Goal: Task Accomplishment & Management: Manage account settings

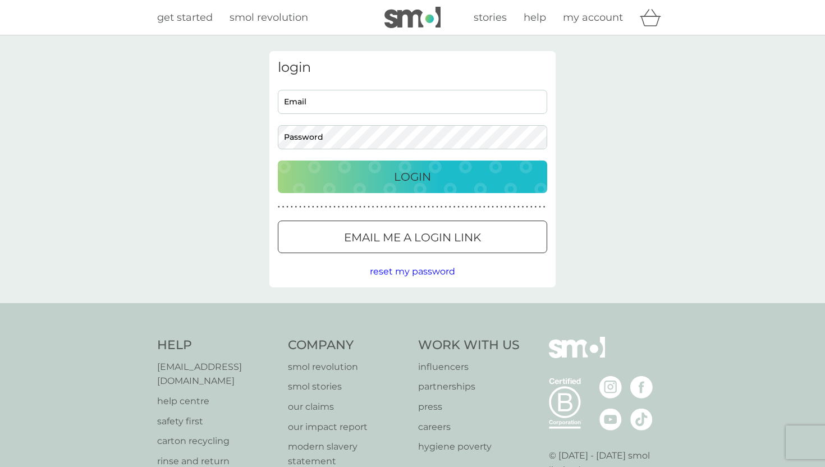
click at [506, 32] on div "get started smol revolution stories help my account" at bounding box center [412, 17] width 825 height 35
click at [432, 91] on input "Email" at bounding box center [412, 102] width 269 height 24
type input "[PERSON_NAME][EMAIL_ADDRESS][DOMAIN_NAME]"
click at [433, 171] on div "Login" at bounding box center [412, 177] width 247 height 18
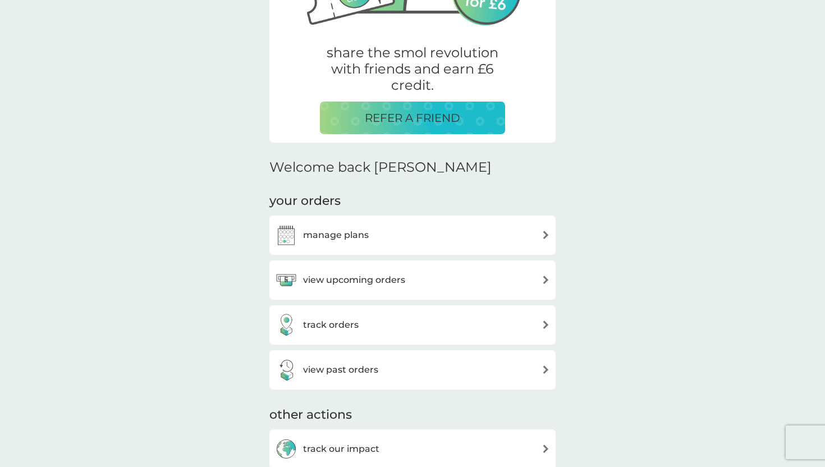
scroll to position [346, 0]
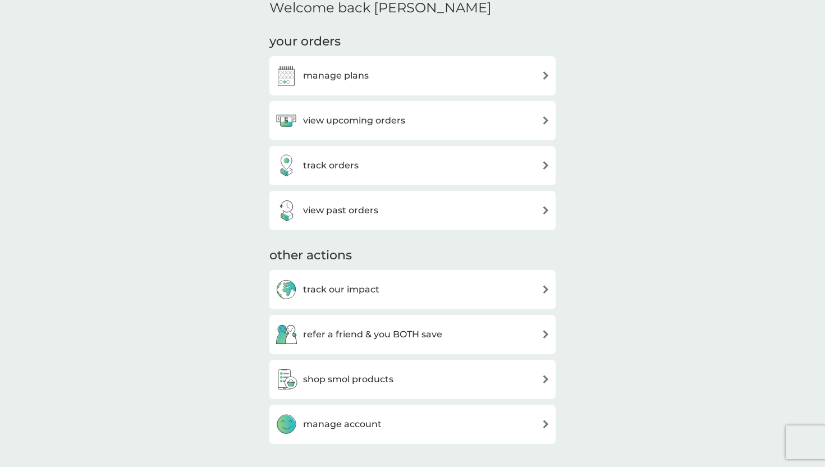
click at [507, 67] on div "manage plans" at bounding box center [412, 76] width 275 height 22
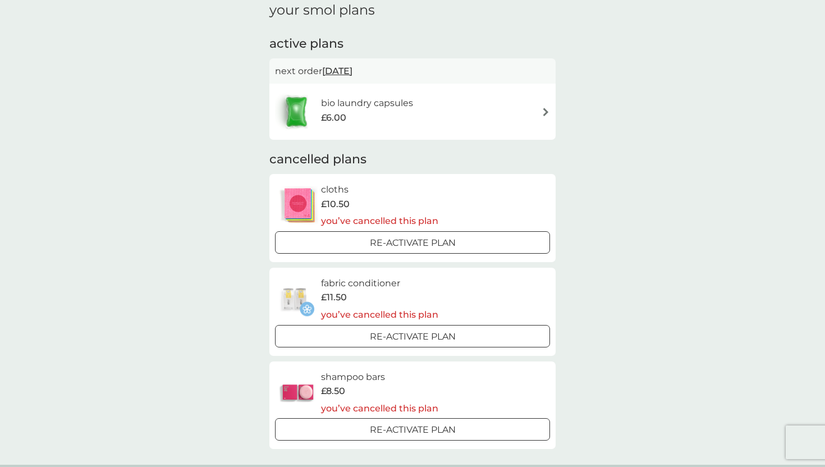
scroll to position [1, 0]
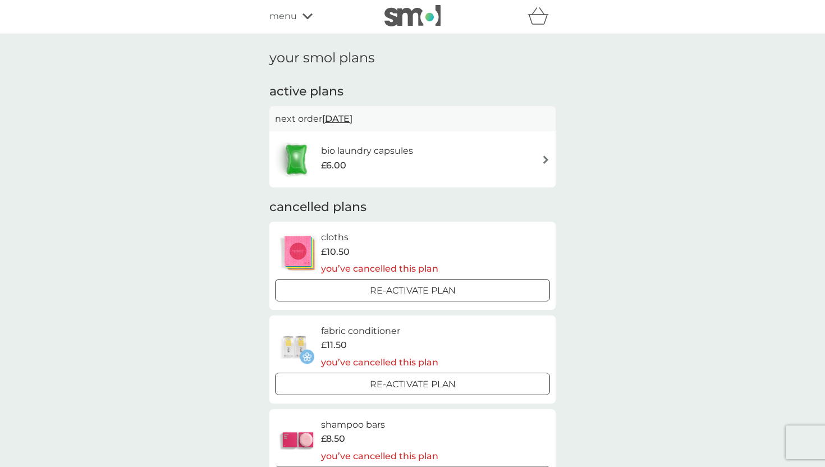
click at [533, 154] on div "bio laundry capsules £6.00" at bounding box center [412, 159] width 275 height 39
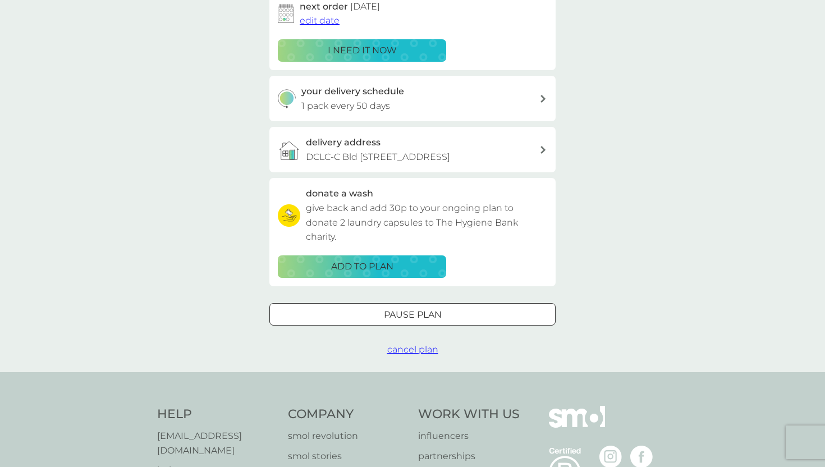
scroll to position [200, 0]
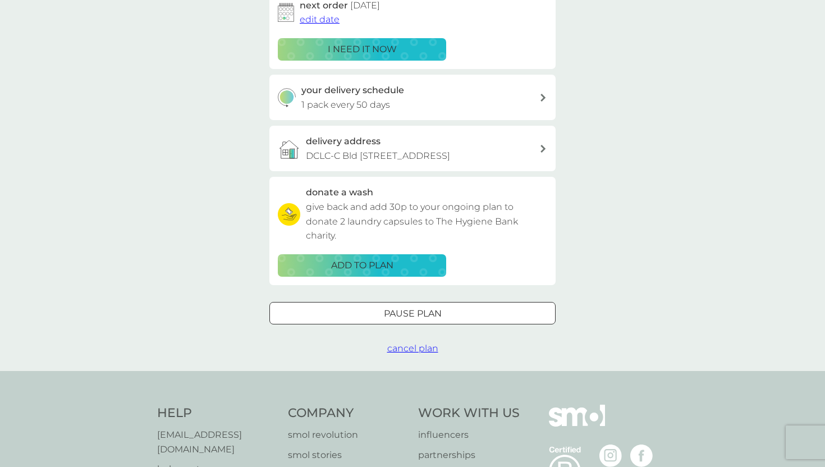
click at [403, 314] on div at bounding box center [412, 314] width 40 height 12
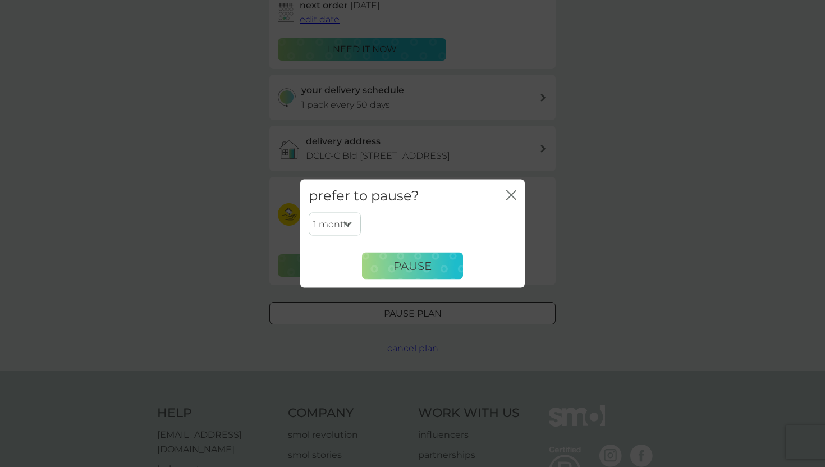
click at [508, 199] on icon "close" at bounding box center [511, 195] width 10 height 10
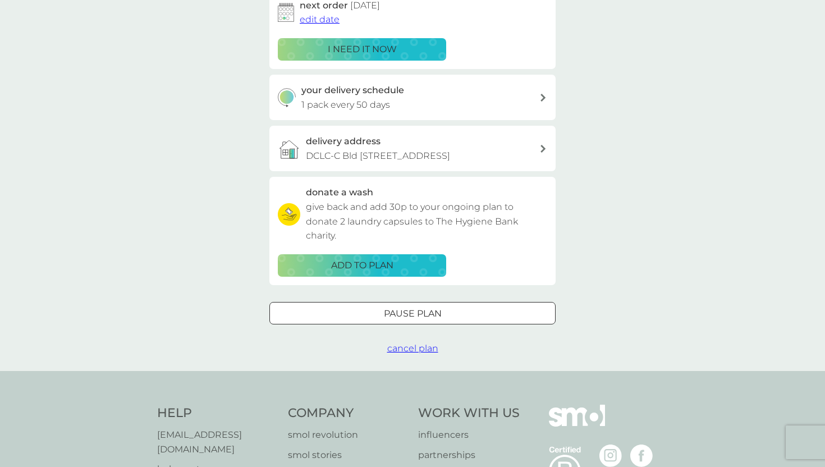
click at [492, 145] on div "delivery address DCLC-[STREET_ADDRESS]" at bounding box center [423, 148] width 234 height 29
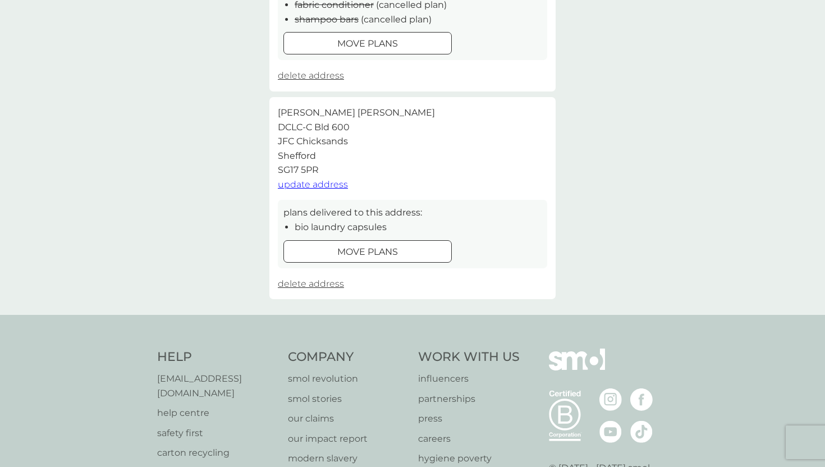
scroll to position [237, 0]
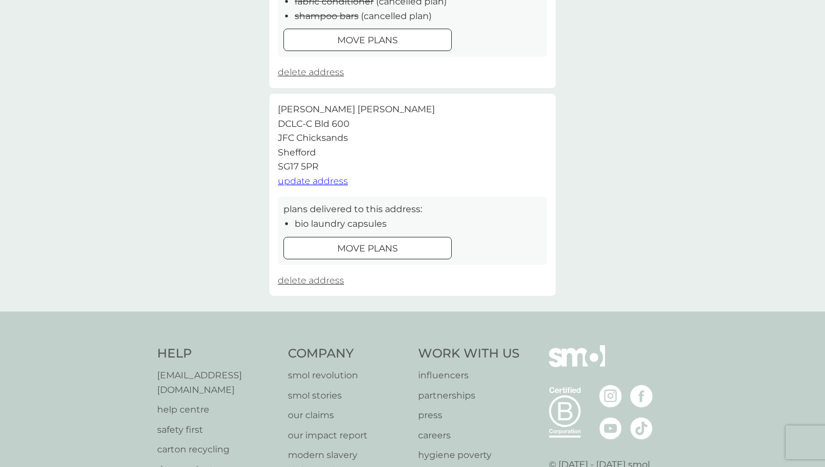
click at [317, 284] on span "delete address" at bounding box center [311, 280] width 66 height 11
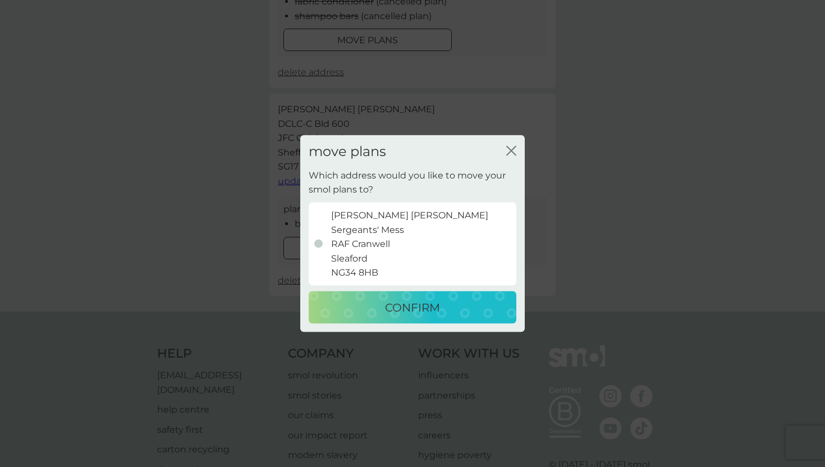
click at [373, 313] on div "CONFIRM" at bounding box center [412, 307] width 185 height 18
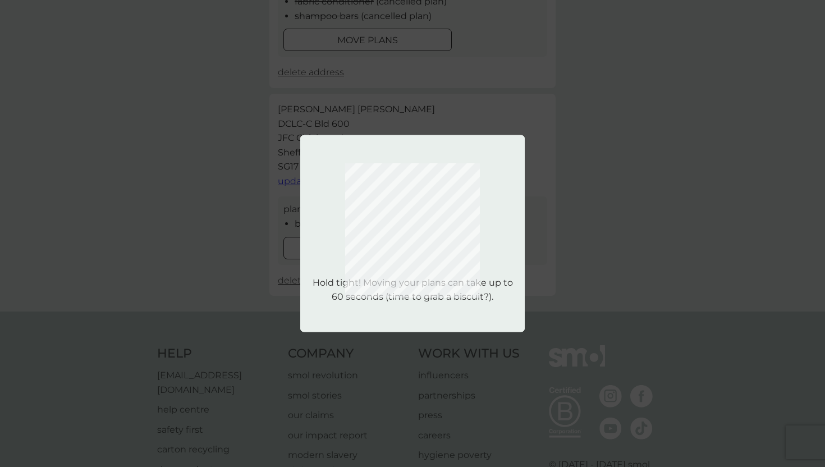
click at [323, 77] on div "Which address would you like to move your smol plans to? [PERSON_NAME] Sergeant…" at bounding box center [412, 233] width 825 height 467
click at [343, 148] on div "Hold tight! Moving your plans can take up to 60 seconds (time to grab a biscuit…" at bounding box center [412, 233] width 225 height 197
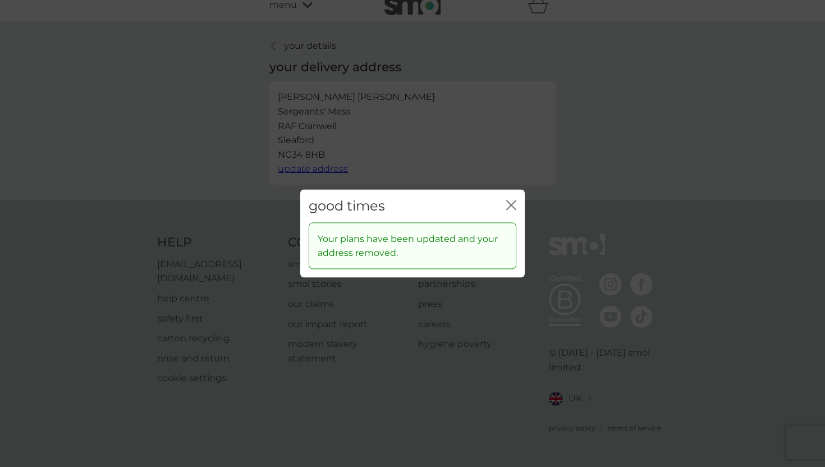
scroll to position [0, 0]
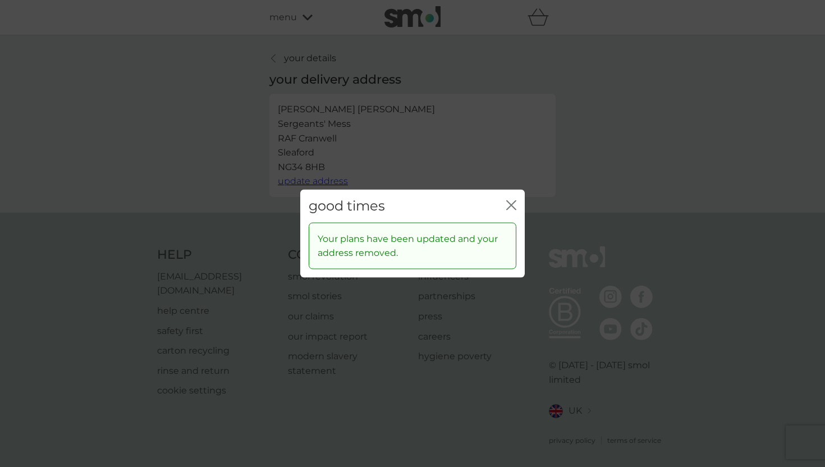
click at [508, 205] on icon "close" at bounding box center [511, 205] width 10 height 10
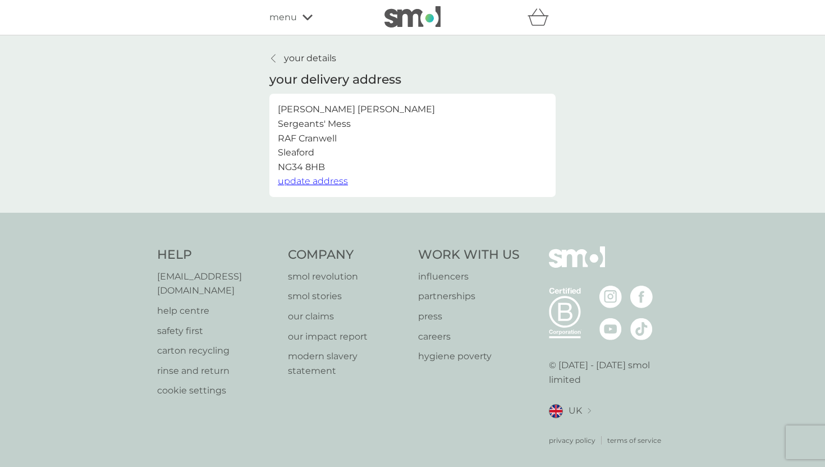
click at [321, 181] on span "update address" at bounding box center [313, 181] width 70 height 11
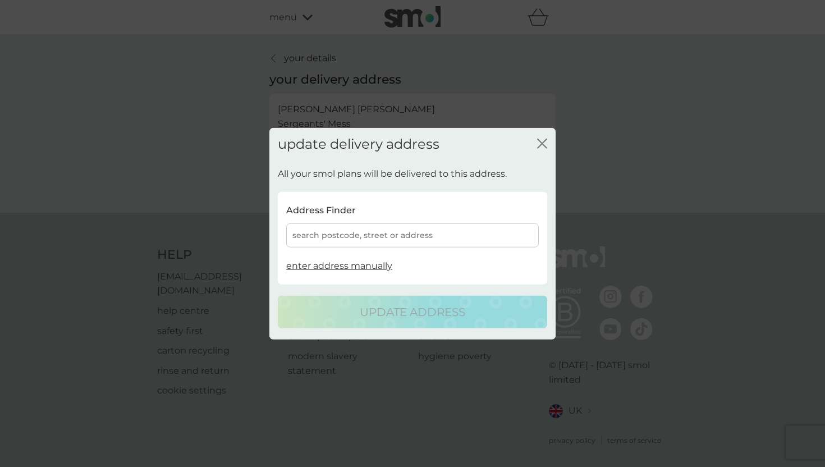
click at [541, 147] on icon "close" at bounding box center [542, 144] width 10 height 10
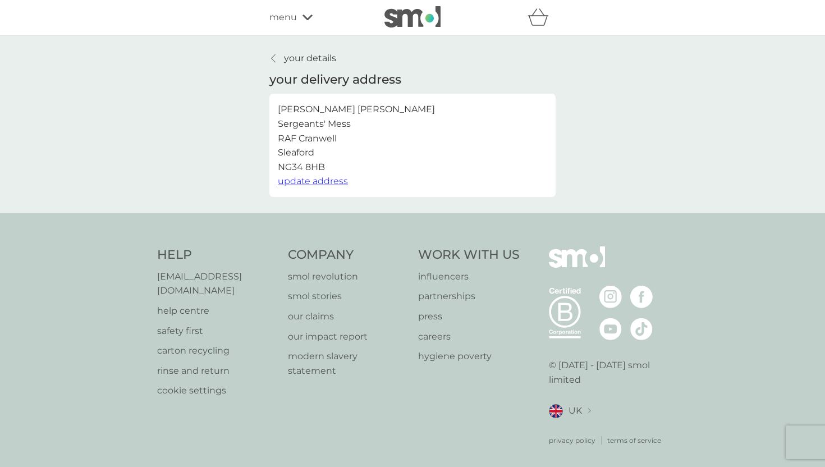
click at [313, 57] on p "your details" at bounding box center [310, 58] width 52 height 15
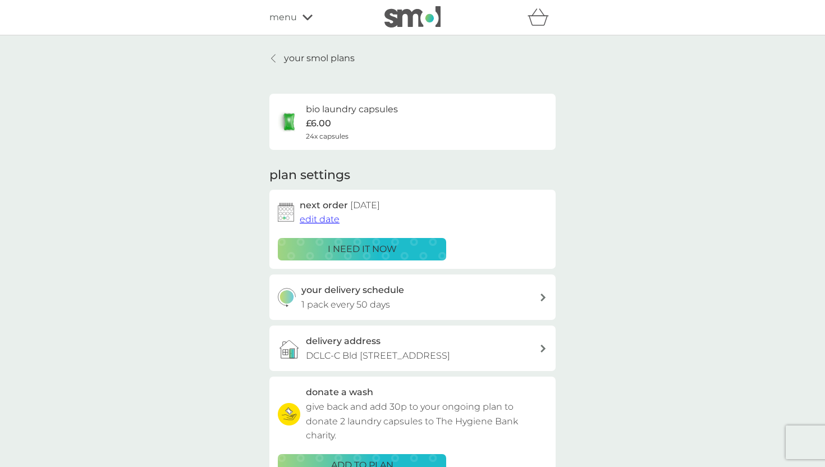
scroll to position [200, 0]
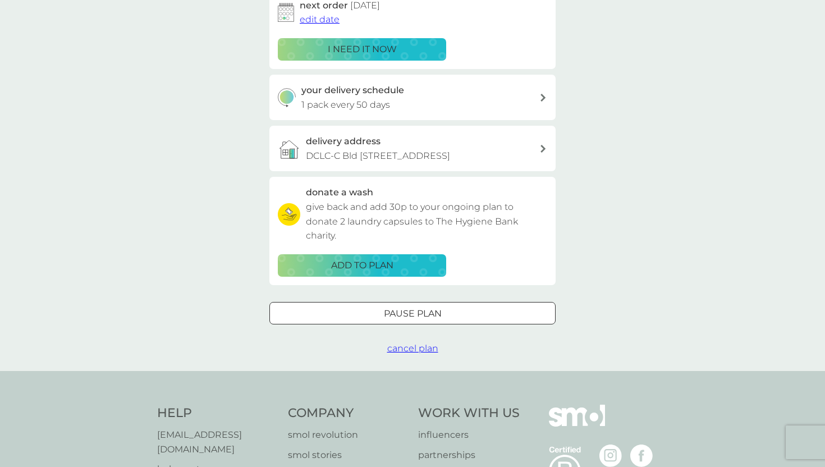
click at [410, 348] on span "cancel plan" at bounding box center [412, 348] width 51 height 11
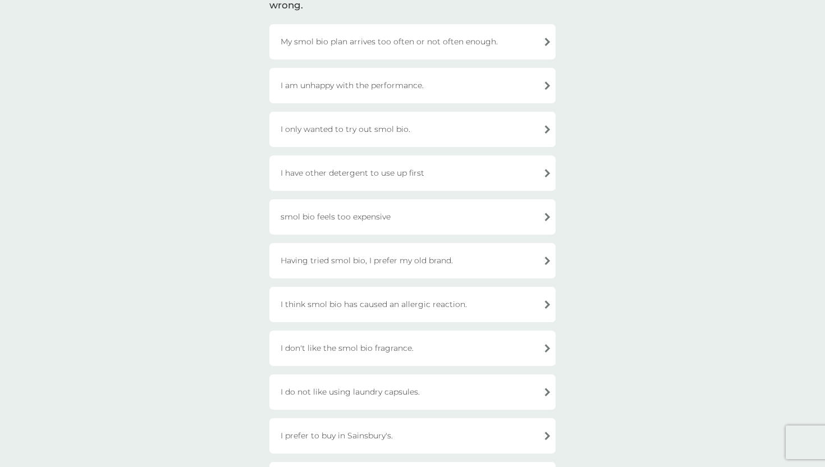
scroll to position [111, 0]
click at [408, 180] on div "I have other detergent to use up first" at bounding box center [412, 170] width 286 height 35
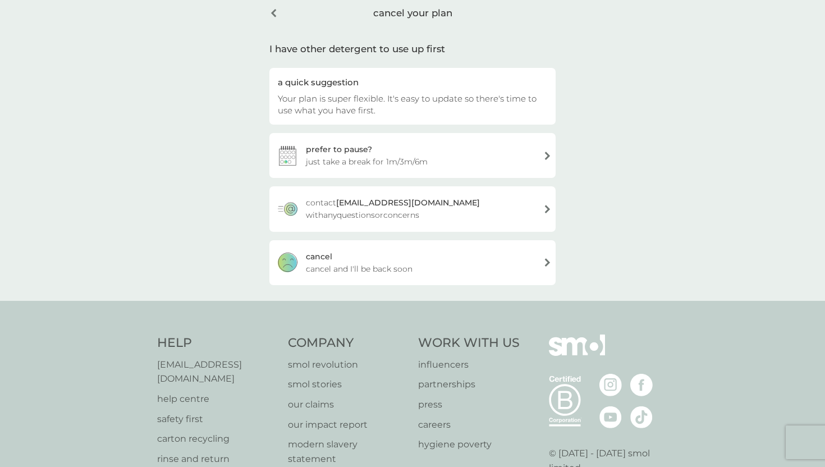
scroll to position [11, 0]
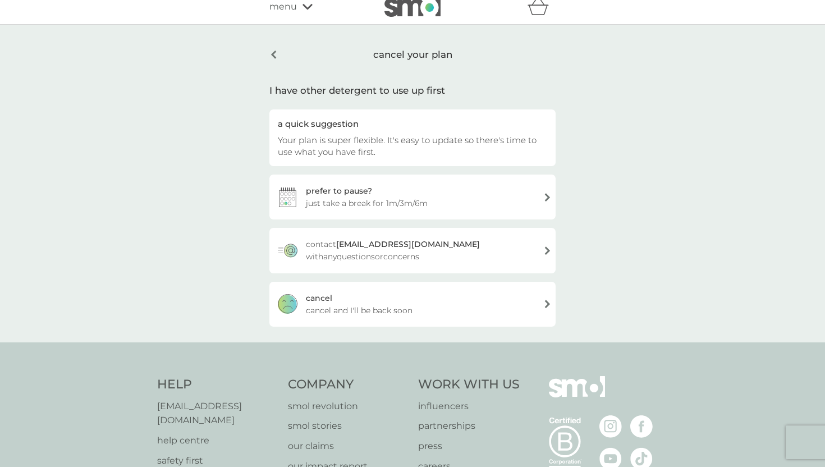
click at [384, 294] on div "[PERSON_NAME] and I'll be back soon" at bounding box center [412, 304] width 286 height 45
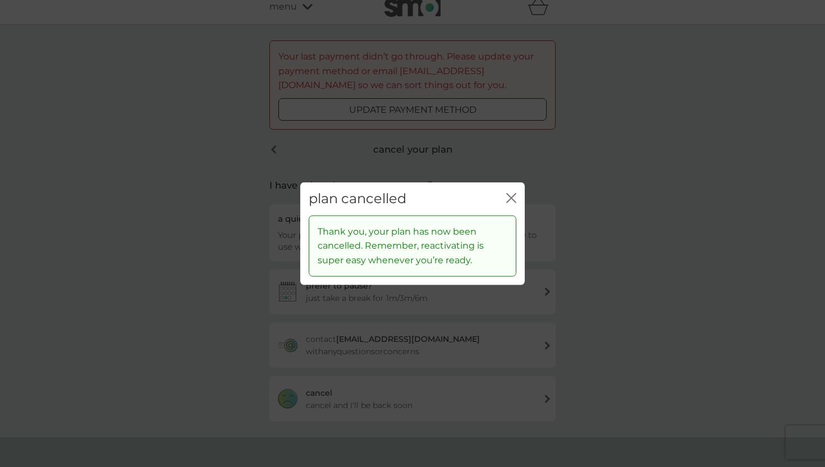
click at [510, 194] on icon "close" at bounding box center [511, 198] width 10 height 10
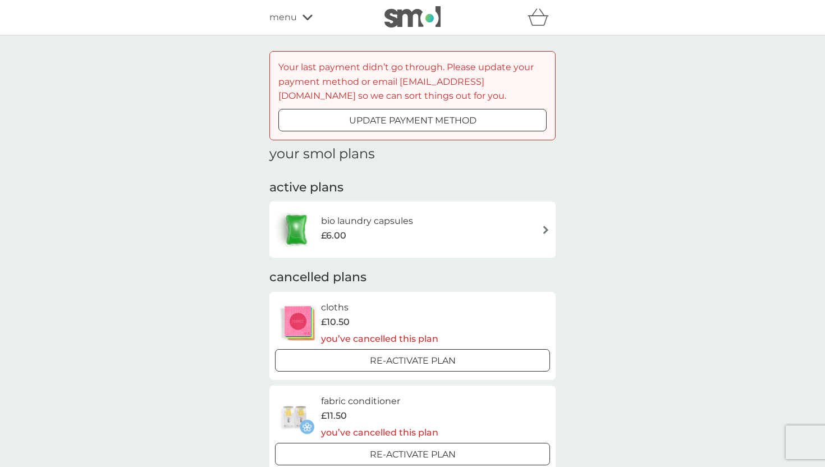
click at [403, 19] on img at bounding box center [413, 16] width 56 height 21
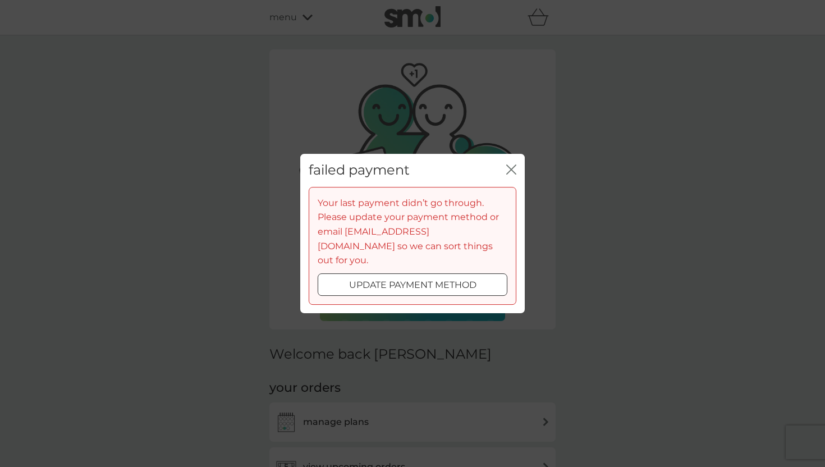
click at [509, 174] on icon "close" at bounding box center [509, 169] width 4 height 9
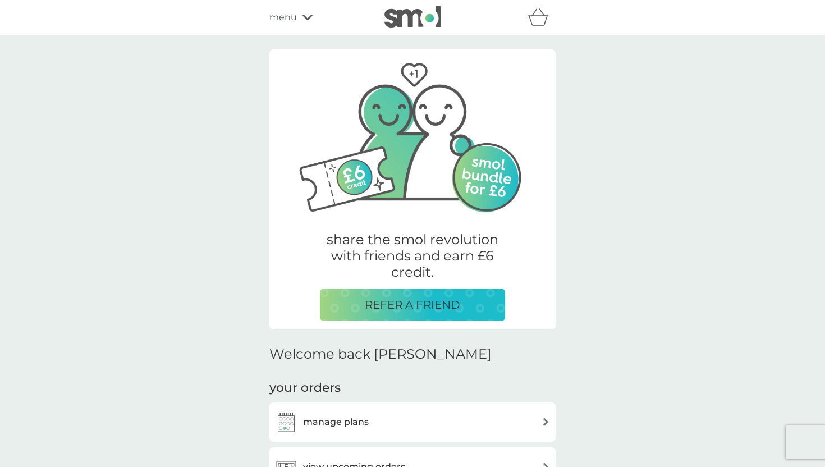
click at [405, 26] on img at bounding box center [413, 16] width 56 height 21
click at [411, 19] on img at bounding box center [413, 16] width 56 height 21
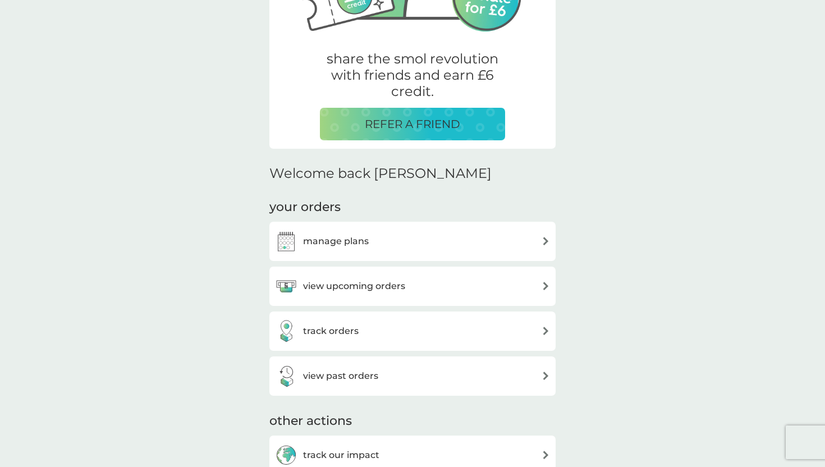
scroll to position [213, 0]
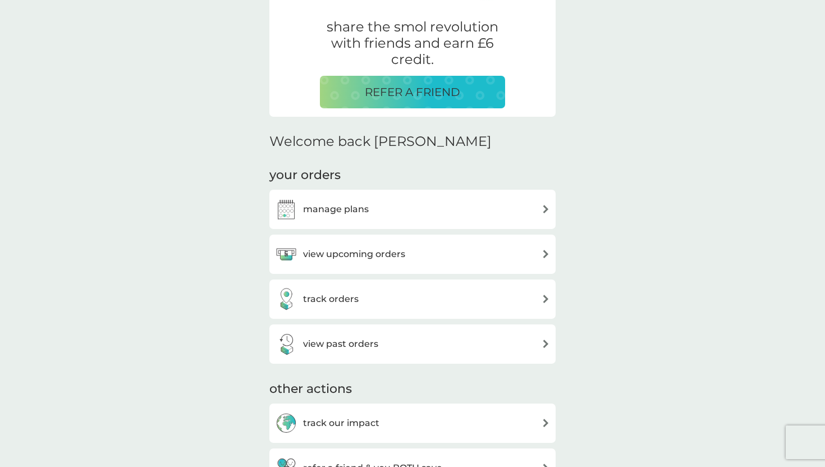
click at [399, 204] on div "manage plans" at bounding box center [412, 209] width 275 height 22
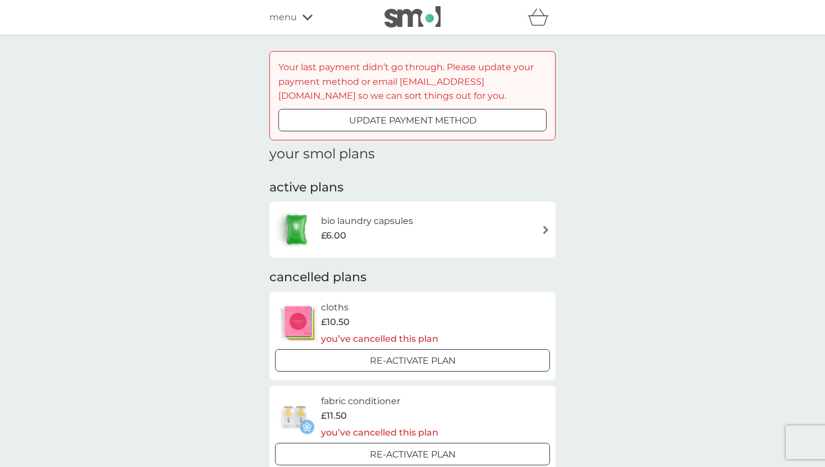
click at [423, 115] on div at bounding box center [412, 121] width 40 height 12
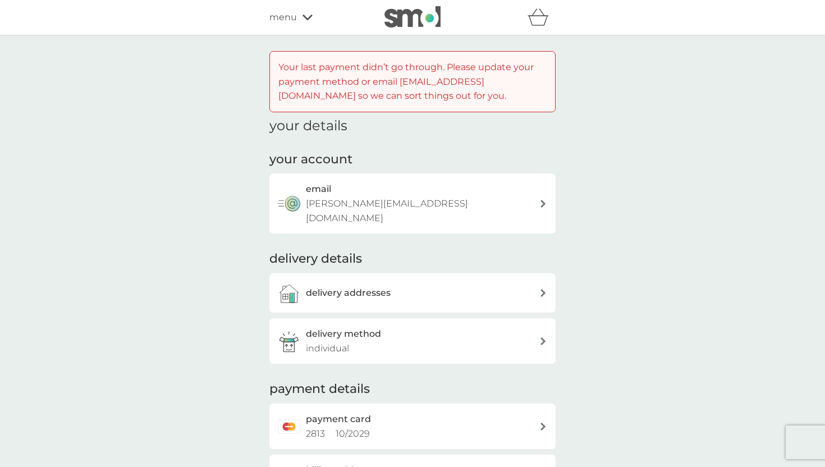
click at [417, 16] on img at bounding box center [413, 16] width 56 height 21
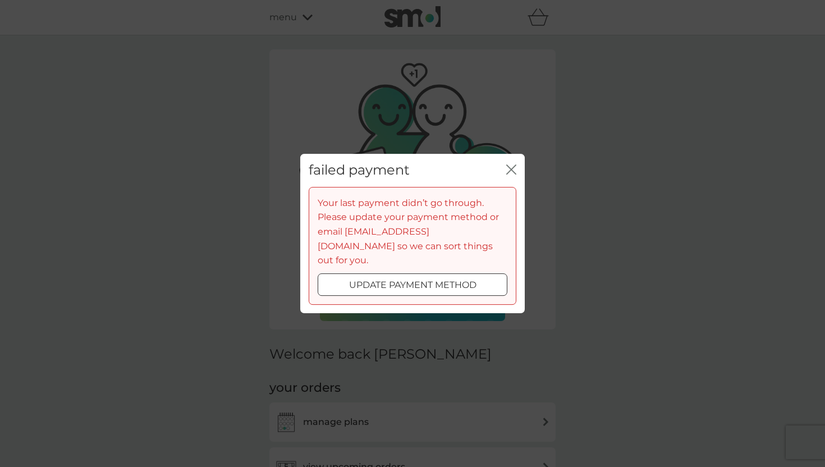
click at [513, 176] on button "close" at bounding box center [511, 170] width 10 height 12
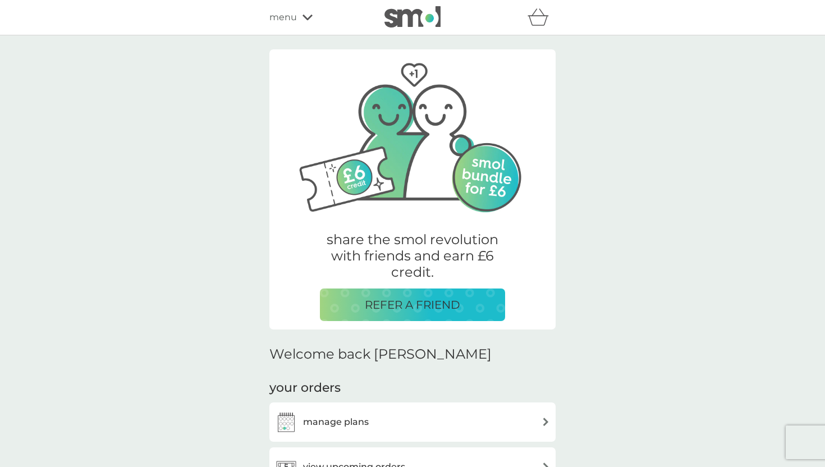
click at [417, 403] on div "manage plans" at bounding box center [412, 422] width 286 height 39
click at [415, 422] on div "manage plans" at bounding box center [412, 422] width 275 height 22
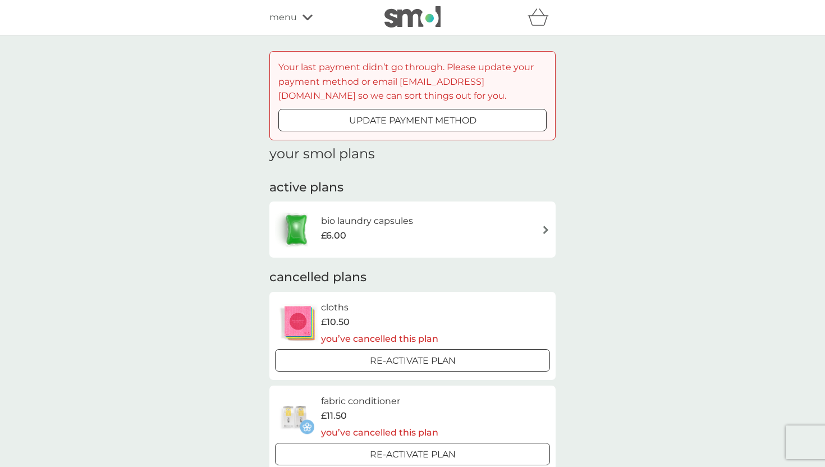
click at [403, 239] on div "£6.00" at bounding box center [367, 235] width 92 height 15
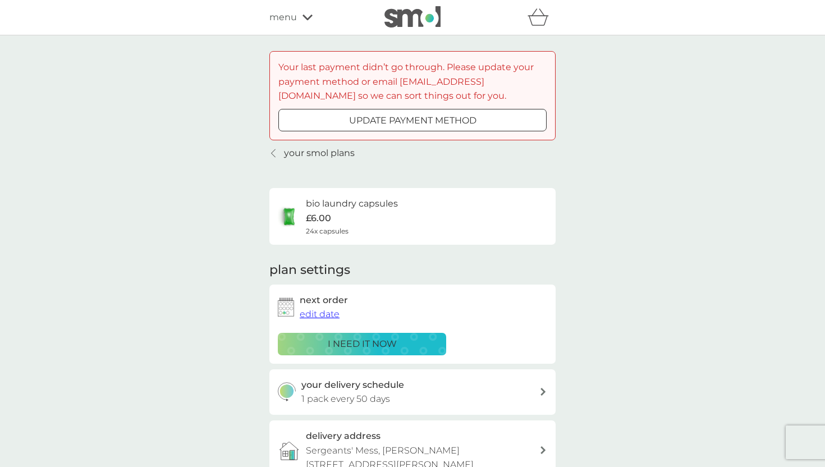
scroll to position [451, 0]
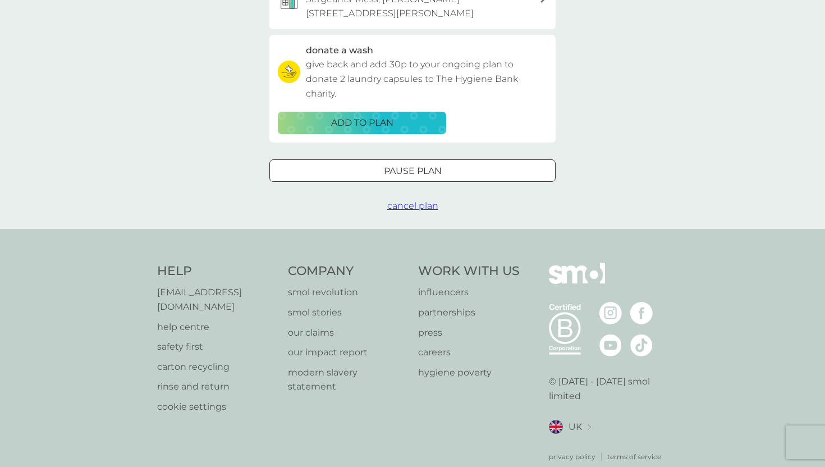
click at [415, 200] on span "cancel plan" at bounding box center [412, 205] width 51 height 11
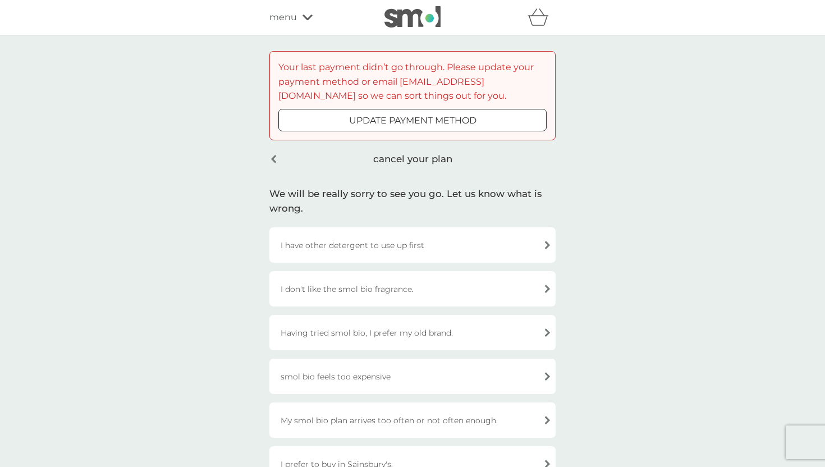
click at [404, 247] on div "I have other detergent to use up first" at bounding box center [412, 244] width 286 height 35
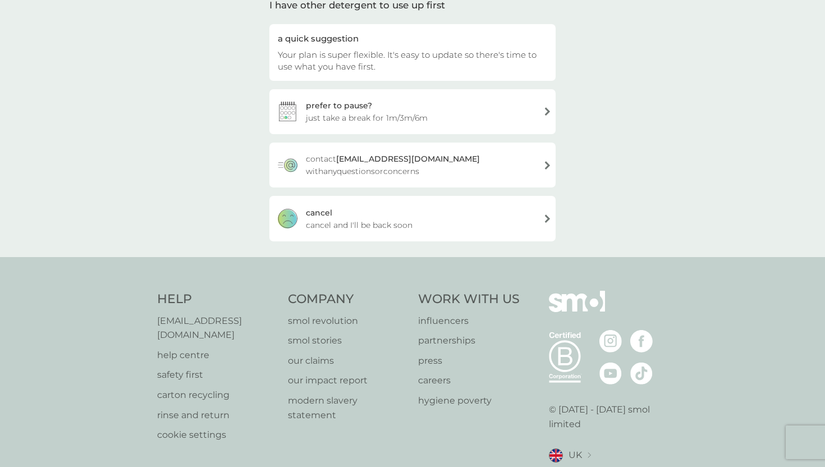
scroll to position [179, 0]
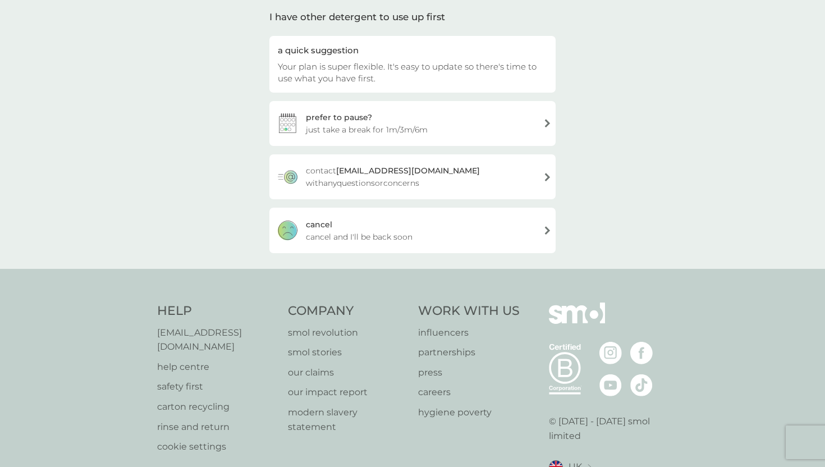
click at [404, 247] on div "[PERSON_NAME] and I'll be back soon" at bounding box center [412, 230] width 286 height 45
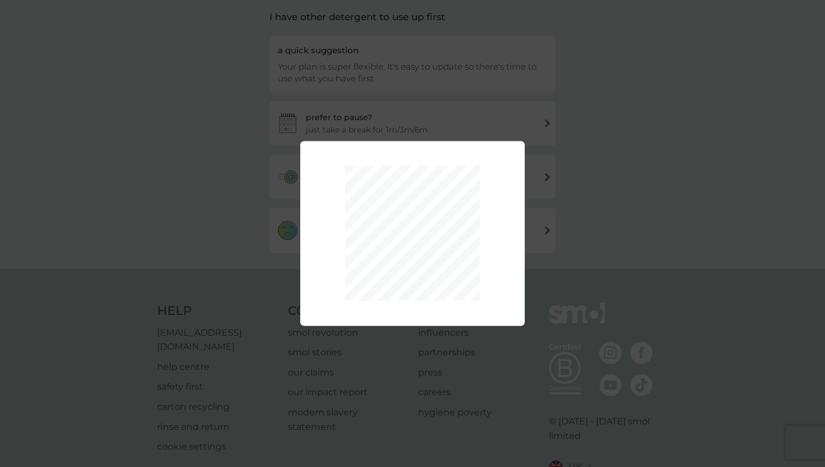
scroll to position [84, 0]
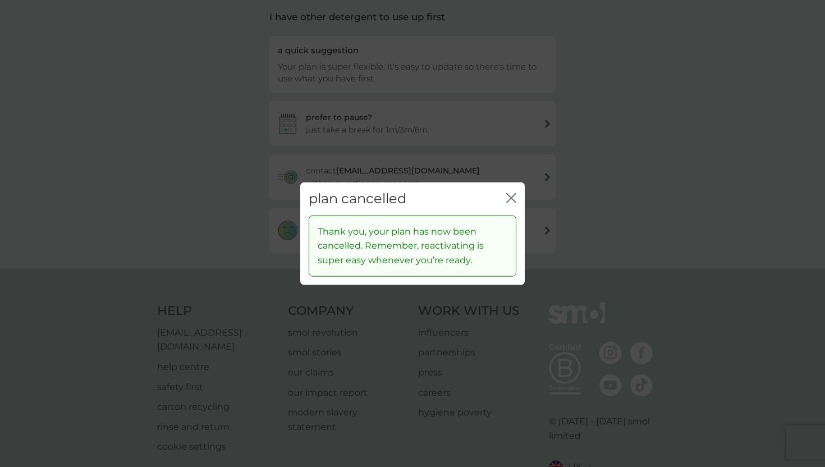
click at [382, 169] on div "plan cancelled close Thank you, your plan has now been cancelled. Remember, rea…" at bounding box center [412, 233] width 825 height 467
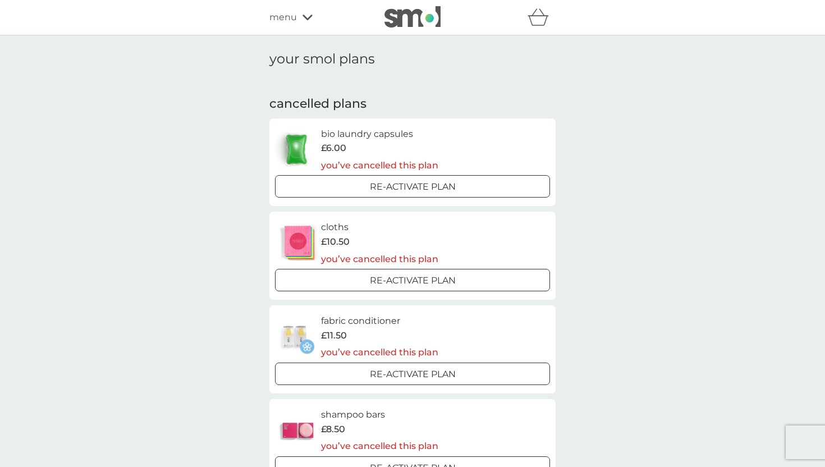
click at [304, 11] on div "menu" at bounding box center [316, 17] width 95 height 15
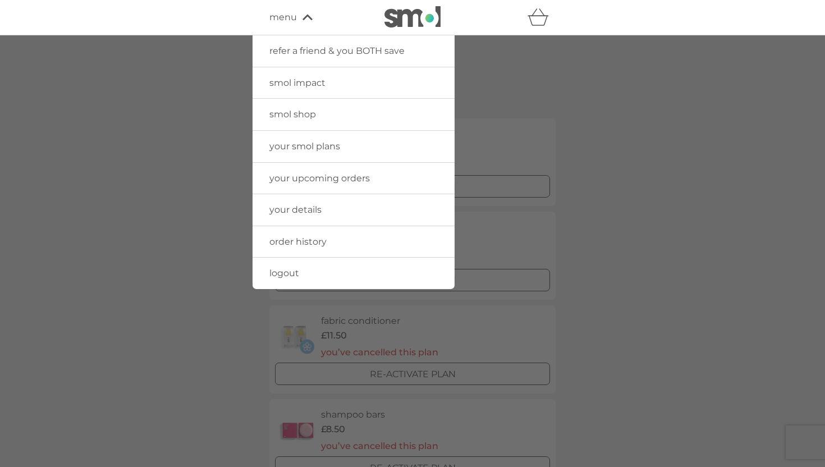
click at [306, 116] on span "smol shop" at bounding box center [292, 114] width 47 height 11
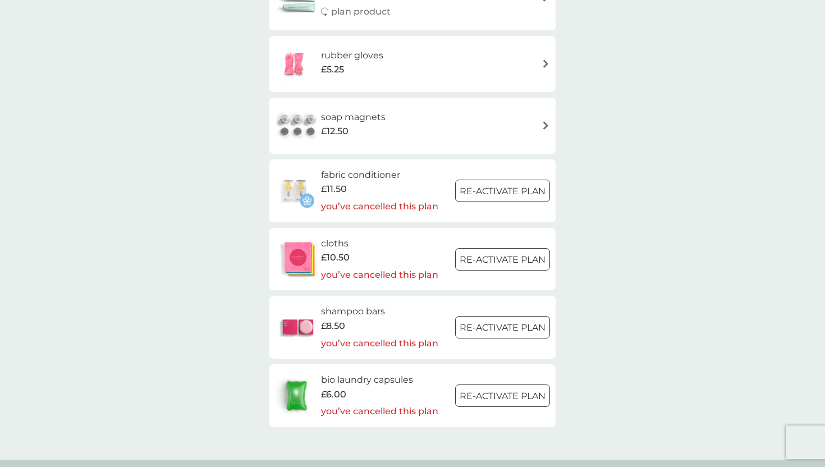
scroll to position [1603, 0]
